Goal: Information Seeking & Learning: Compare options

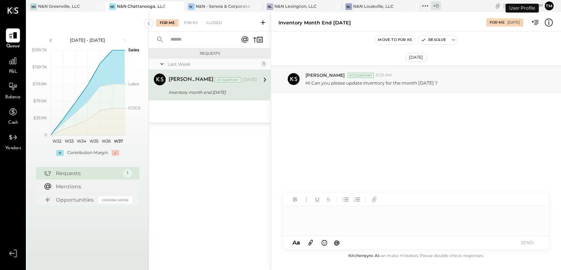
click at [23, 66] on div "P&L" at bounding box center [12, 64] width 21 height 21
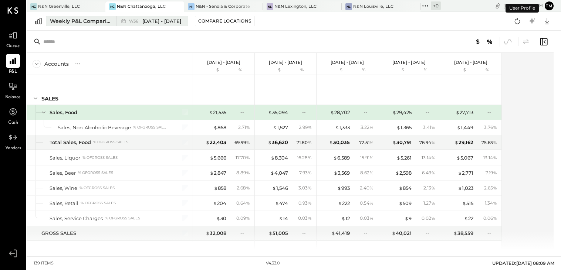
click at [72, 19] on div "Weekly P&L Comparison" at bounding box center [81, 20] width 62 height 7
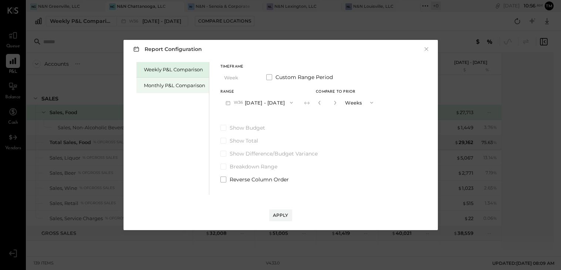
click at [172, 83] on div "Monthly P&L Comparison" at bounding box center [174, 85] width 61 height 7
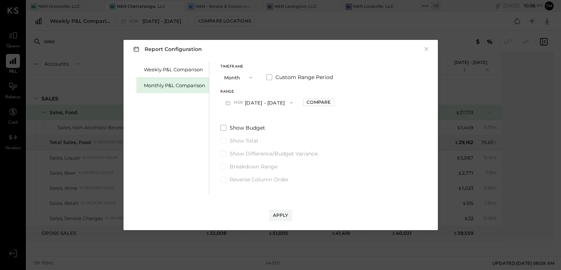
click at [279, 96] on button "M09 [DATE] - [DATE]" at bounding box center [259, 103] width 78 height 14
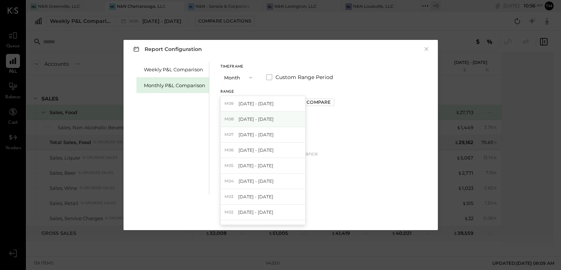
click at [264, 121] on span "[DATE] - [DATE]" at bounding box center [256, 119] width 35 height 6
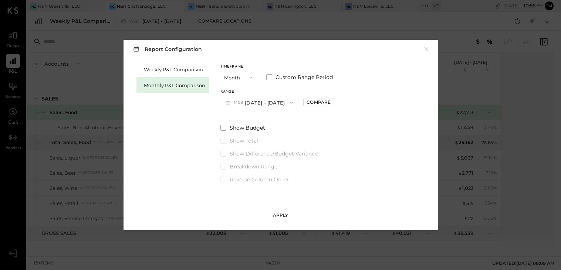
click at [284, 214] on div "Apply" at bounding box center [281, 215] width 16 height 6
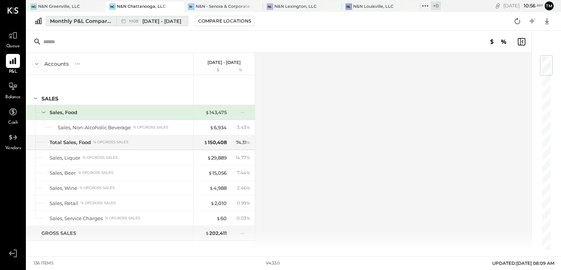
click at [141, 23] on div "M08 Aug 1 - 31, 2025" at bounding box center [155, 21] width 52 height 7
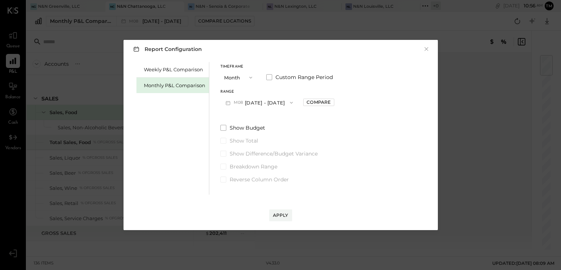
click at [273, 97] on button "M08 Aug 1 - 31, 2025" at bounding box center [259, 103] width 78 height 14
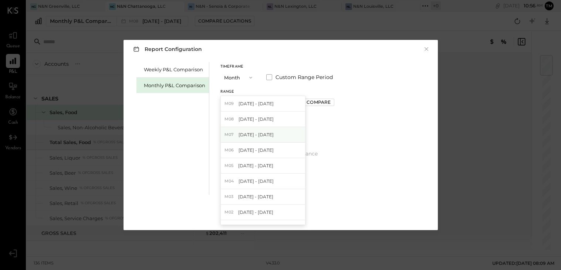
click at [268, 135] on div "M07 Jul 1 - 31, 2025" at bounding box center [263, 135] width 84 height 16
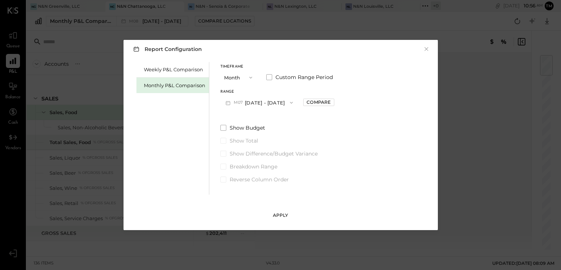
click at [287, 211] on button "Apply" at bounding box center [280, 216] width 23 height 12
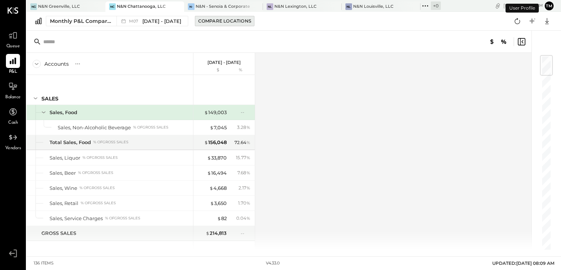
click at [228, 22] on div "Compare Locations" at bounding box center [224, 21] width 53 height 6
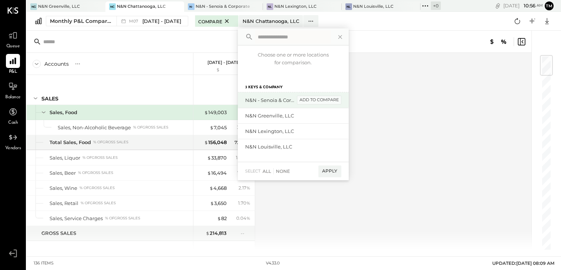
click at [322, 103] on div "add to compare" at bounding box center [319, 100] width 44 height 9
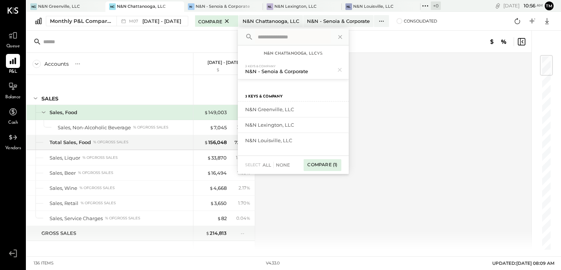
click at [323, 168] on div "Compare (1)" at bounding box center [322, 165] width 37 height 12
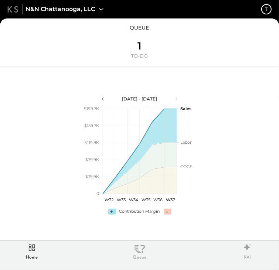
click at [35, 244] on icon at bounding box center [32, 247] width 13 height 11
click at [70, 13] on span "N&N Chattanooga, LLC" at bounding box center [61, 9] width 70 height 9
click at [70, 13] on div "[GEOGRAPHIC_DATA], LLC t queue 1 TO-DO [DATE] - [DATE] polygon, polyline { tran…" at bounding box center [139, 135] width 279 height 270
click at [98, 12] on icon at bounding box center [102, 9] width 10 height 10
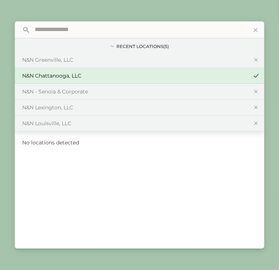
click at [98, 12] on div "[GEOGRAPHIC_DATA], LLC t queue 1 TO-DO [DATE] - [DATE] polygon, polyline { tran…" at bounding box center [139, 135] width 279 height 270
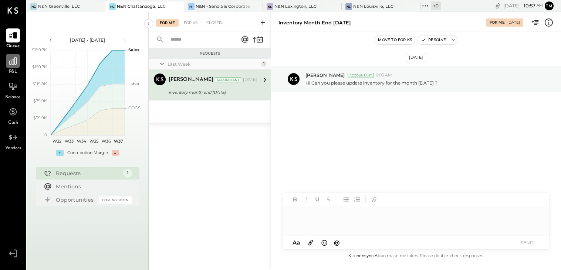
click at [14, 64] on icon at bounding box center [12, 60] width 7 height 7
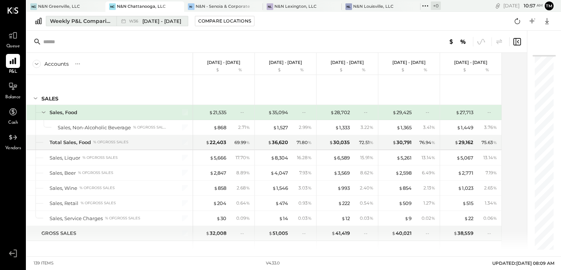
click at [83, 20] on div "Weekly P&L Comparison" at bounding box center [81, 20] width 62 height 7
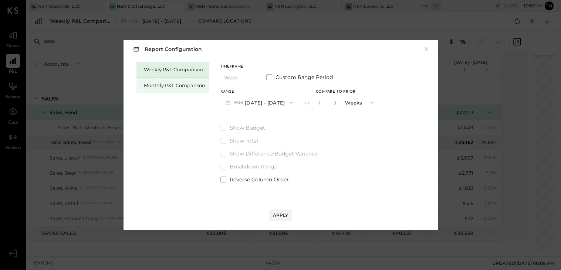
click at [162, 82] on div "Monthly P&L Comparison" at bounding box center [174, 85] width 61 height 7
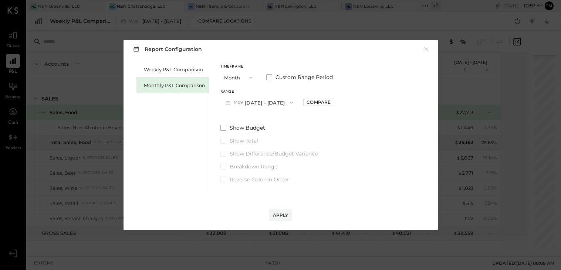
click at [255, 104] on button "M09 [DATE] - [DATE]" at bounding box center [259, 103] width 78 height 14
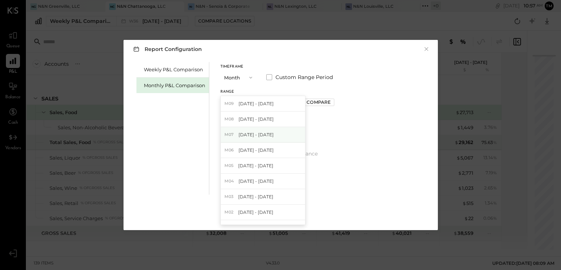
click at [251, 132] on span "[DATE] - [DATE]" at bounding box center [256, 135] width 35 height 6
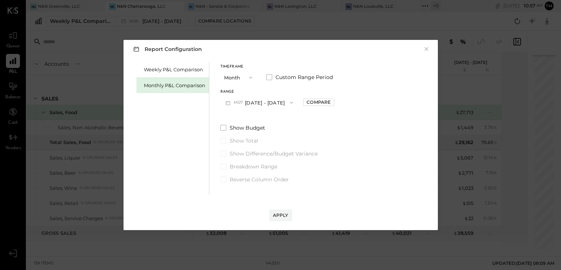
click at [278, 205] on div "Apply" at bounding box center [281, 208] width 300 height 27
click at [279, 211] on button "Apply" at bounding box center [280, 216] width 23 height 12
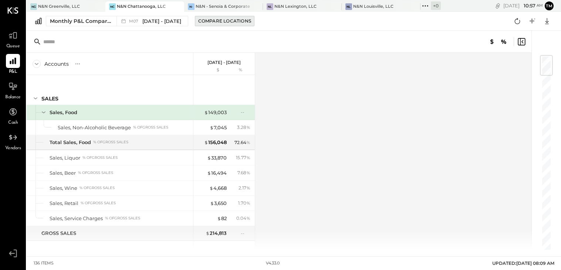
click at [223, 23] on div "Compare Locations" at bounding box center [224, 21] width 53 height 6
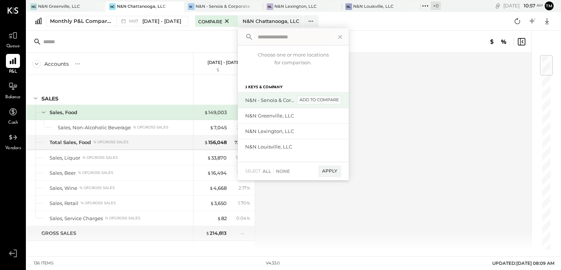
click at [279, 100] on div "add to compare" at bounding box center [319, 100] width 44 height 9
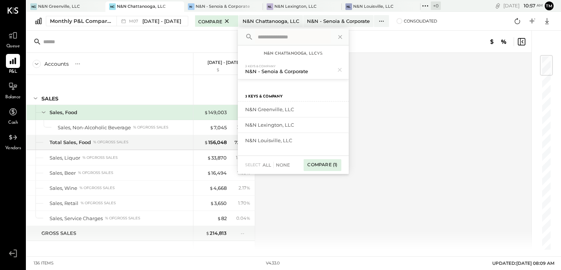
click at [279, 165] on div "Compare (1)" at bounding box center [322, 165] width 37 height 12
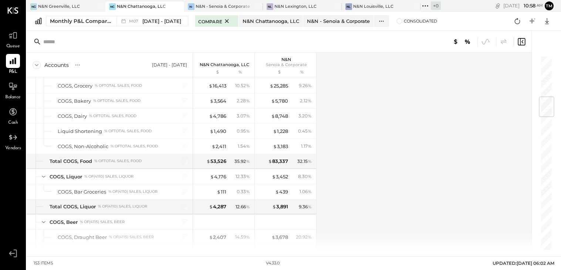
scroll to position [346, 0]
